Goal: Information Seeking & Learning: Learn about a topic

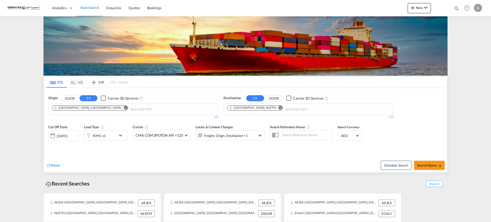
click at [279, 107] on md-icon "Remove" at bounding box center [281, 108] width 4 height 4
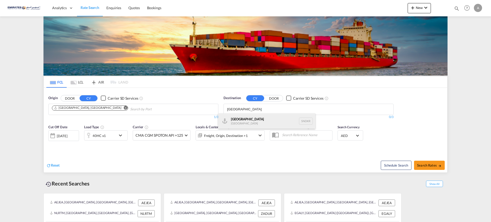
type input "[GEOGRAPHIC_DATA]"
click at [235, 119] on div "Dakar [GEOGRAPHIC_DATA] SNDKR" at bounding box center [266, 121] width 97 height 15
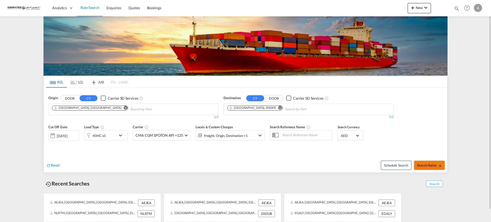
click at [425, 164] on span "Search Rates" at bounding box center [429, 166] width 25 height 4
type input "AEJEA to SNDKR / [DATE]"
